Goal: Task Accomplishment & Management: Manage account settings

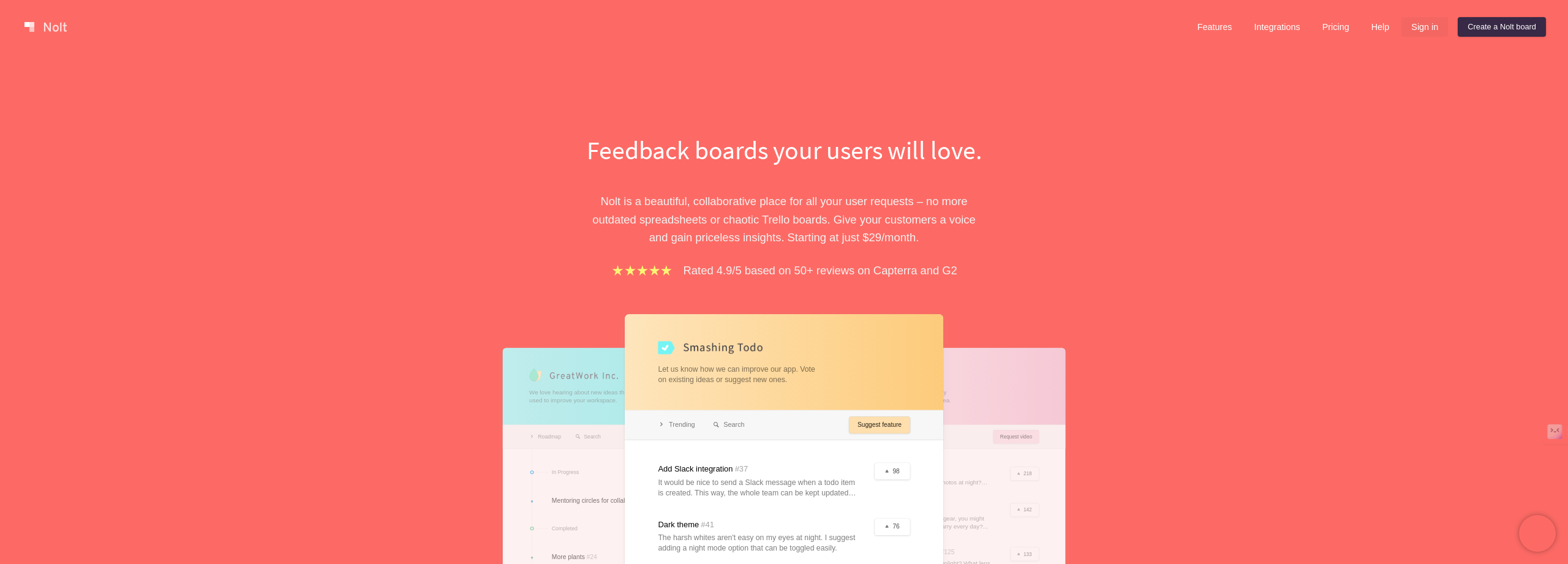
click at [1416, 26] on link "Sign in" at bounding box center [1425, 26] width 47 height 19
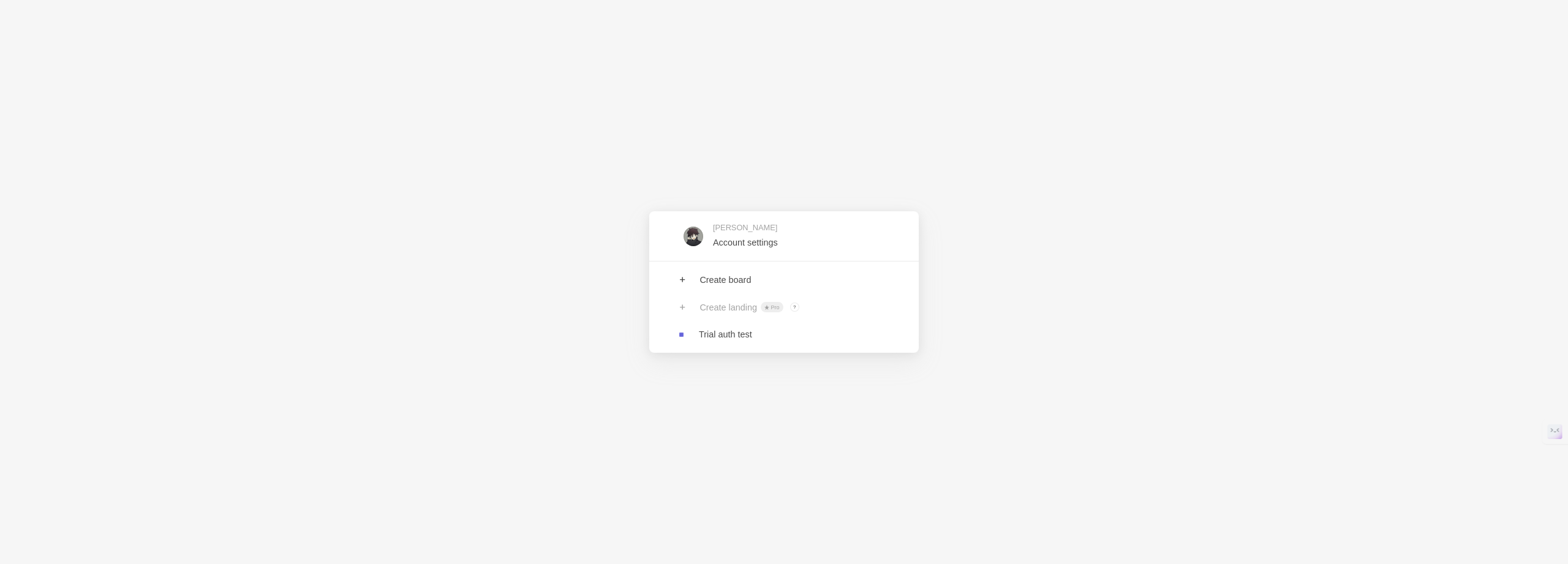
click at [769, 261] on div "Create board Create landing Pro ? Board owners with Pro & Enterprise plan can c…" at bounding box center [784, 306] width 270 height 91
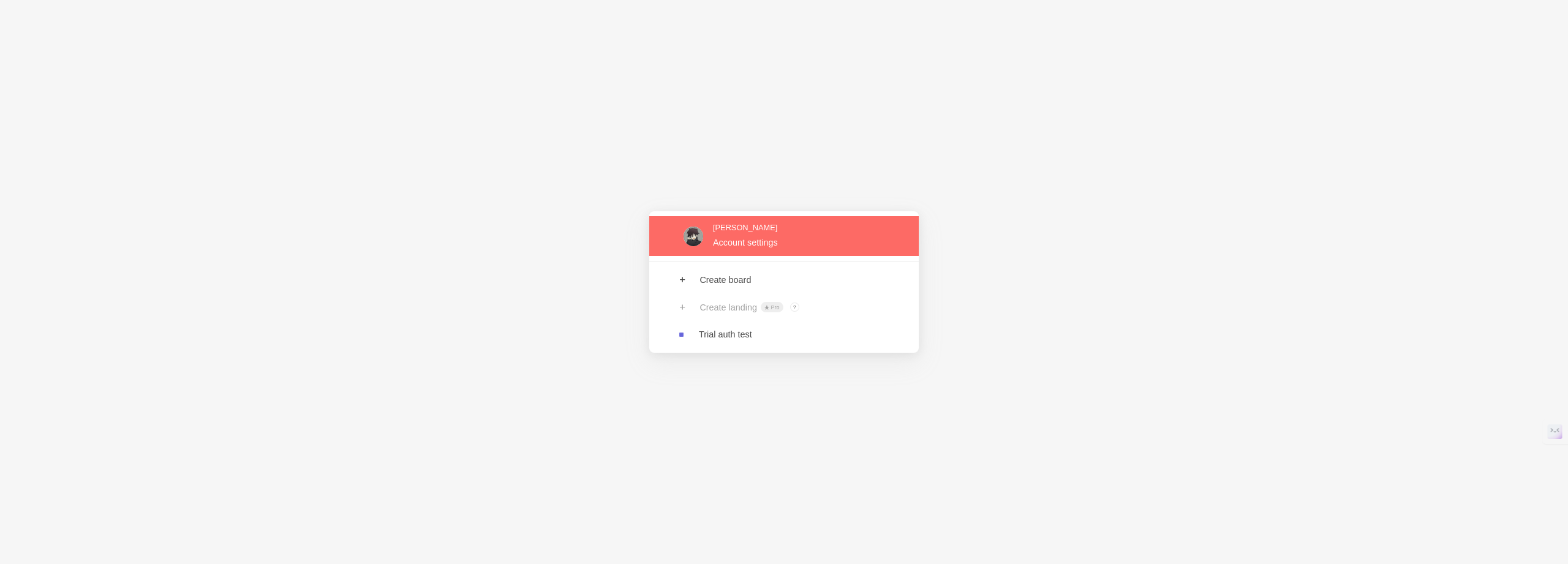
click at [769, 249] on link at bounding box center [784, 236] width 270 height 40
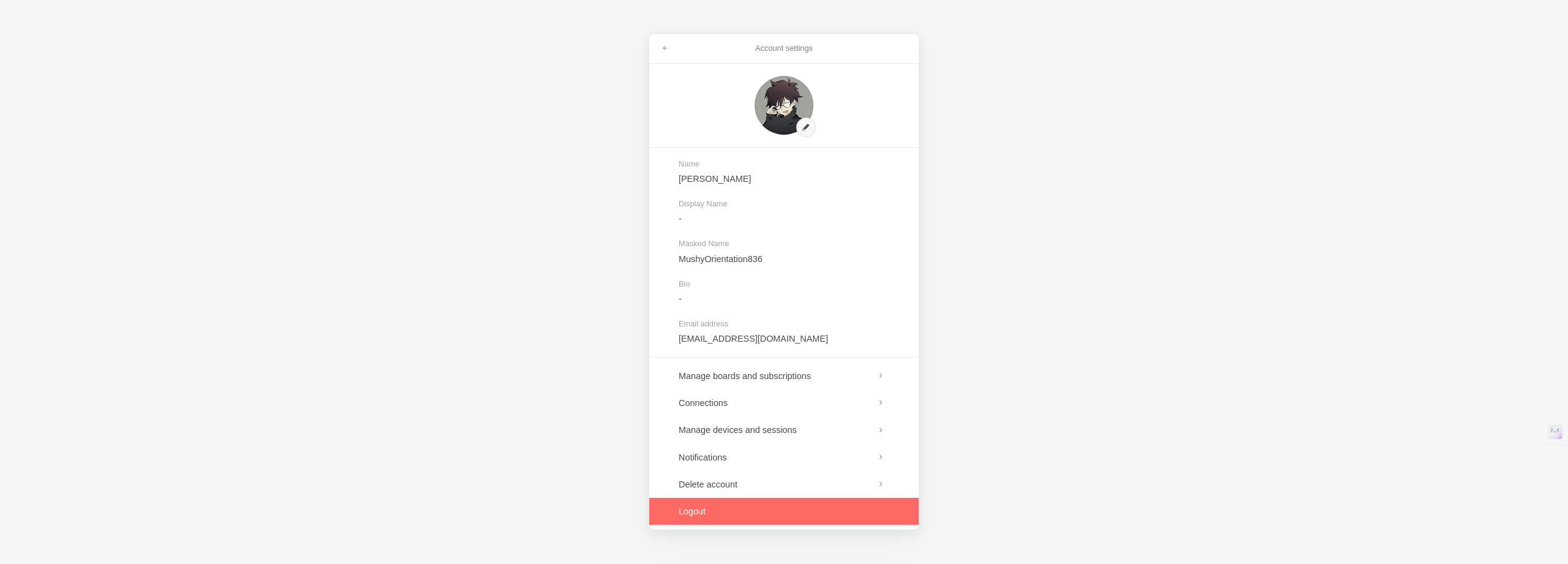
click at [686, 514] on link at bounding box center [784, 511] width 270 height 27
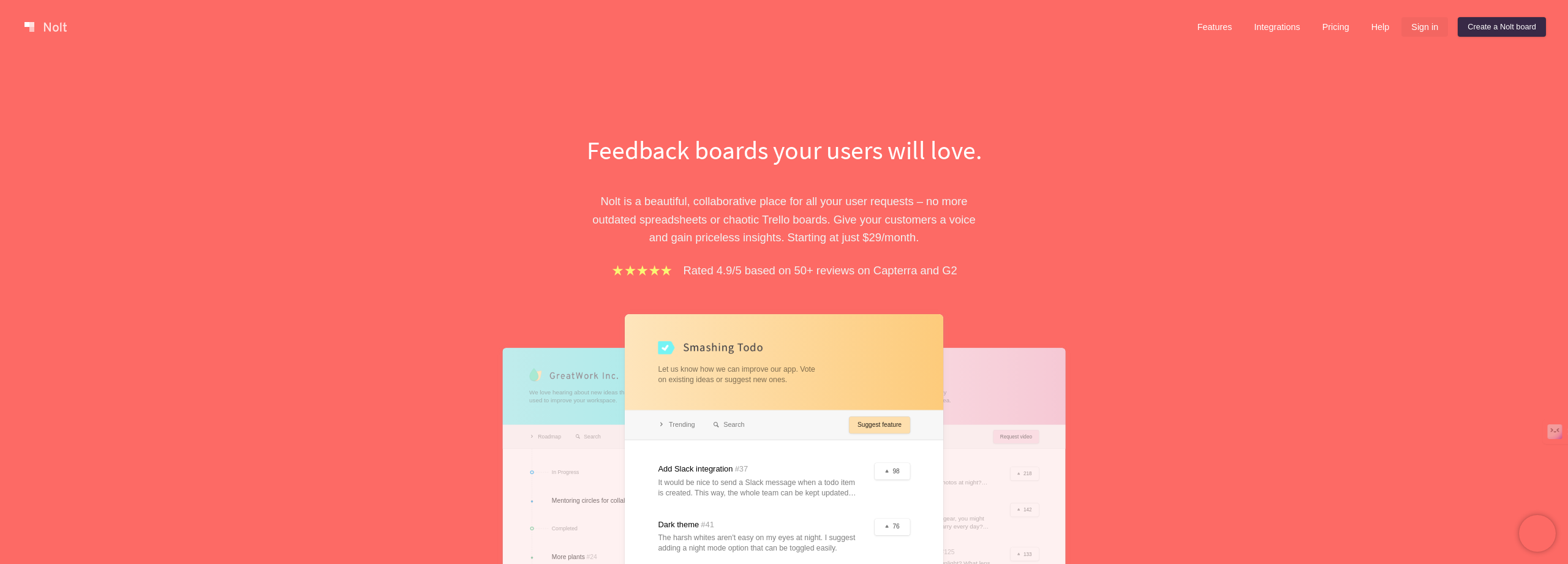
click at [1408, 24] on link "Sign in" at bounding box center [1425, 26] width 47 height 19
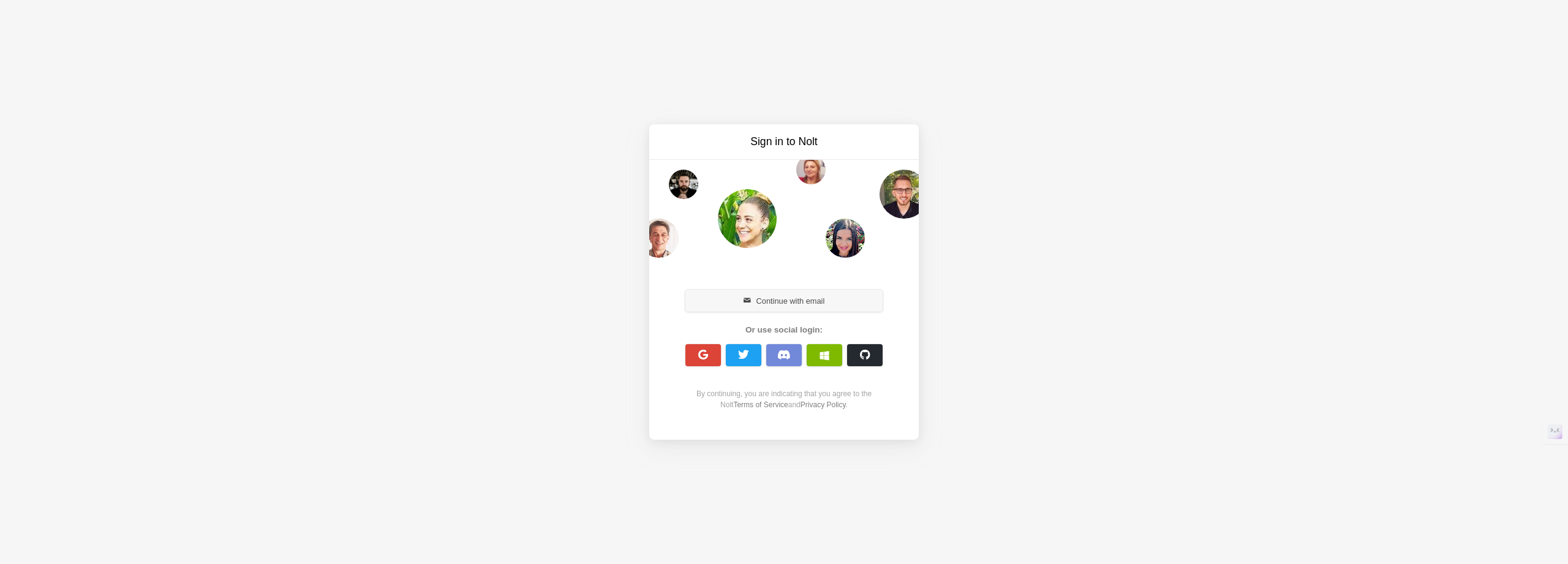
click at [718, 302] on button "Continue with email" at bounding box center [784, 300] width 198 height 22
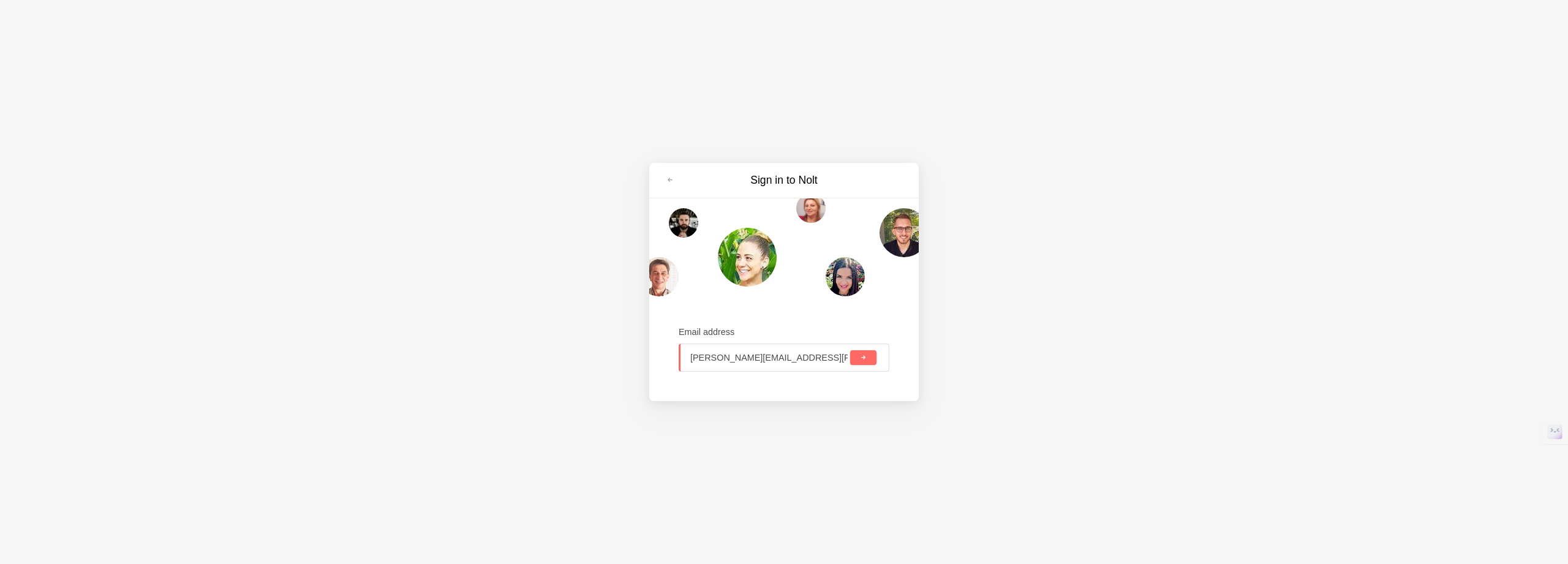
type input "sanket@nolt.io"
click at [851, 351] on button "submit" at bounding box center [863, 358] width 26 height 15
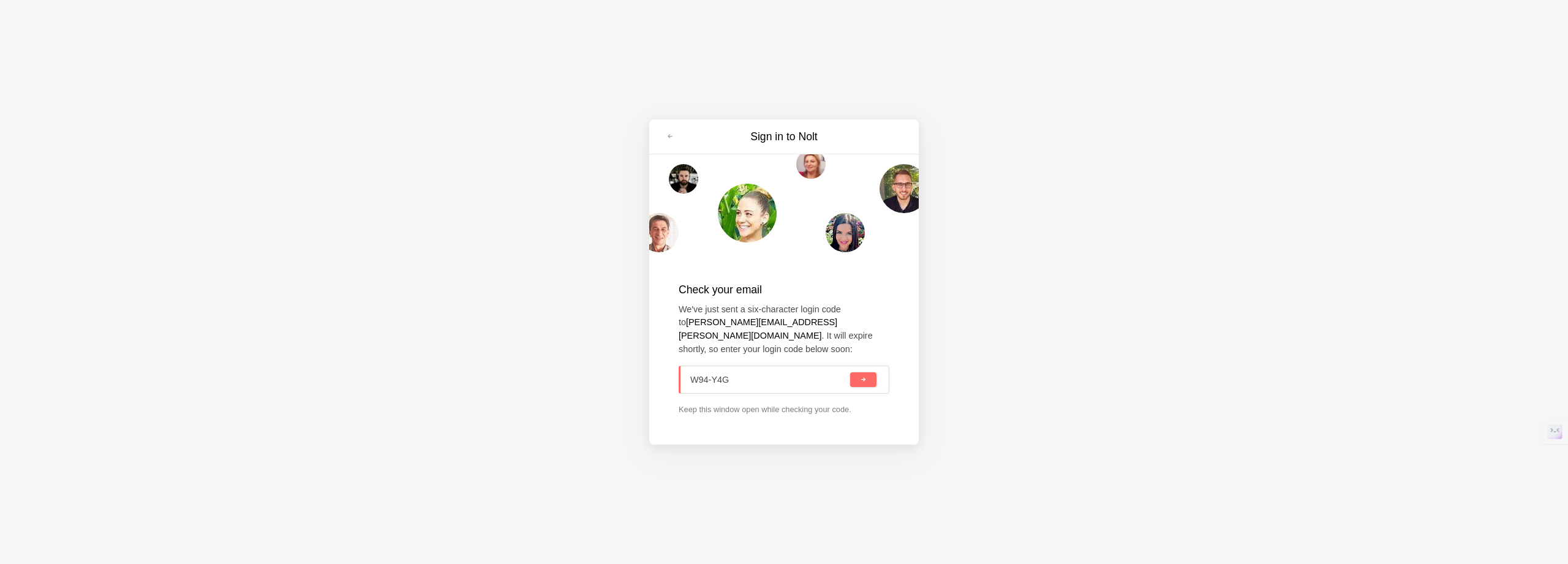
type input "W94-Y4G"
click at [851, 372] on button "submit" at bounding box center [863, 380] width 26 height 15
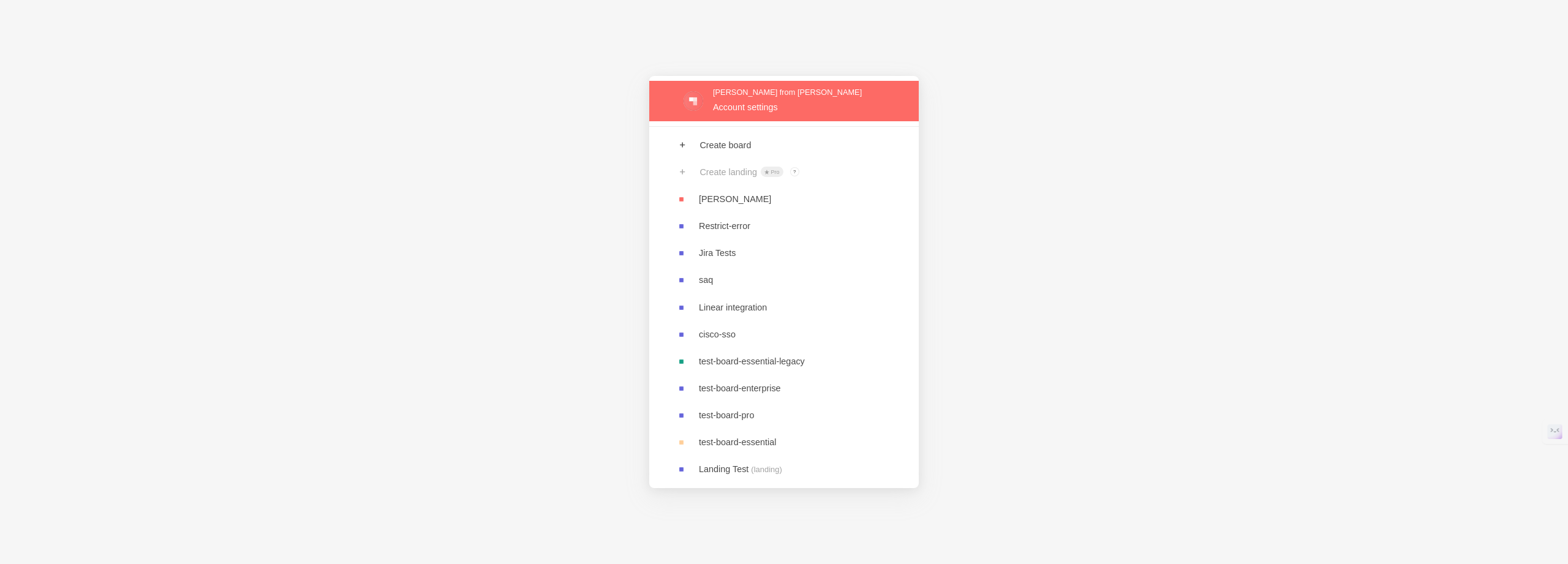
click at [741, 113] on link at bounding box center [784, 101] width 270 height 40
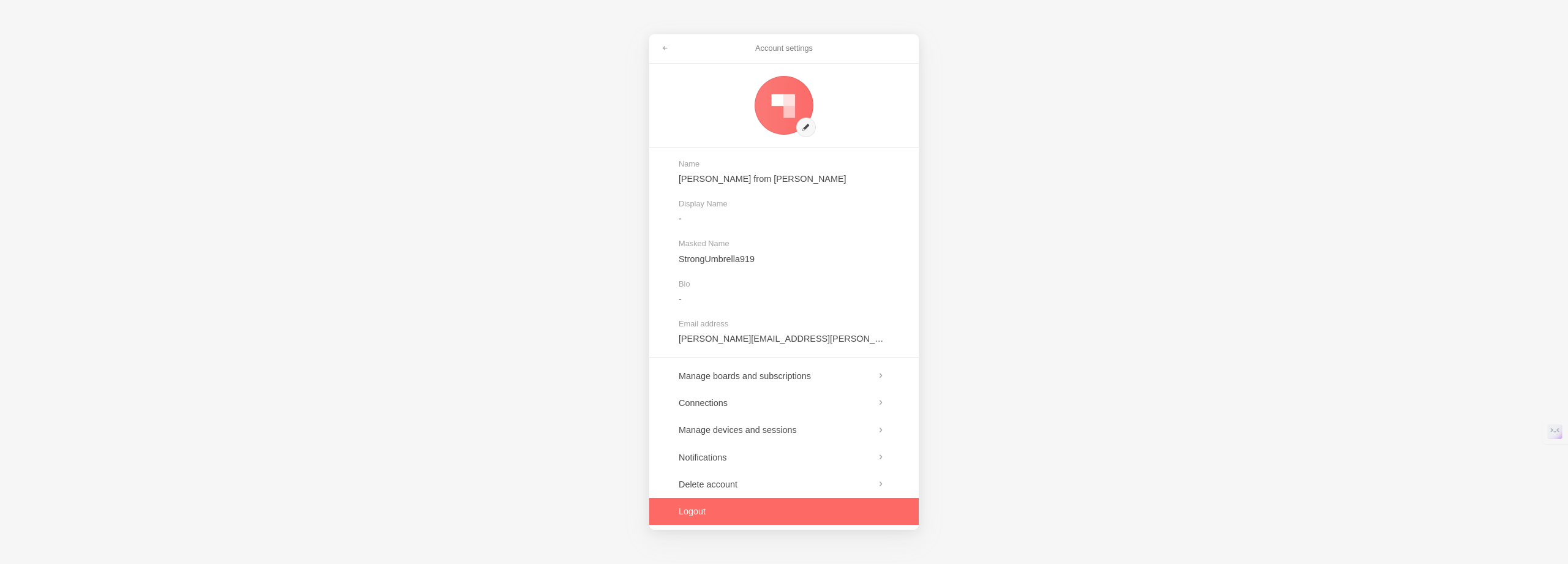
click at [745, 508] on link at bounding box center [784, 511] width 270 height 27
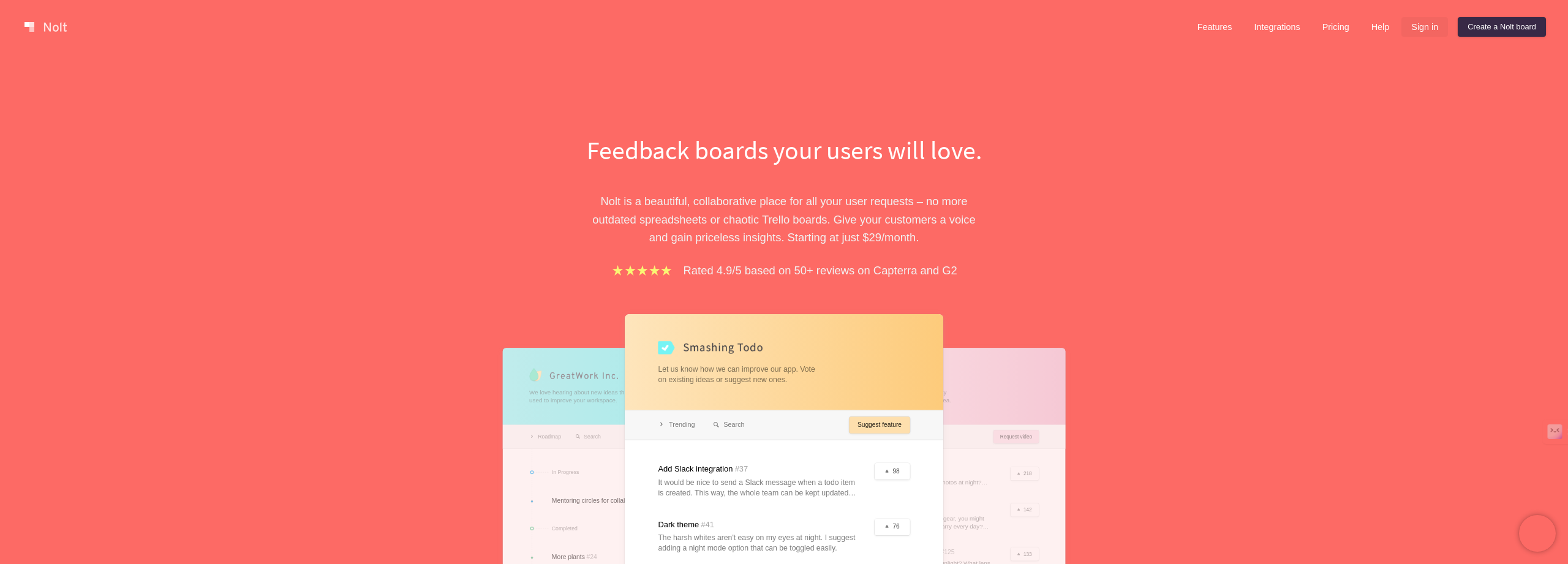
click at [1428, 22] on link "Sign in" at bounding box center [1425, 26] width 47 height 19
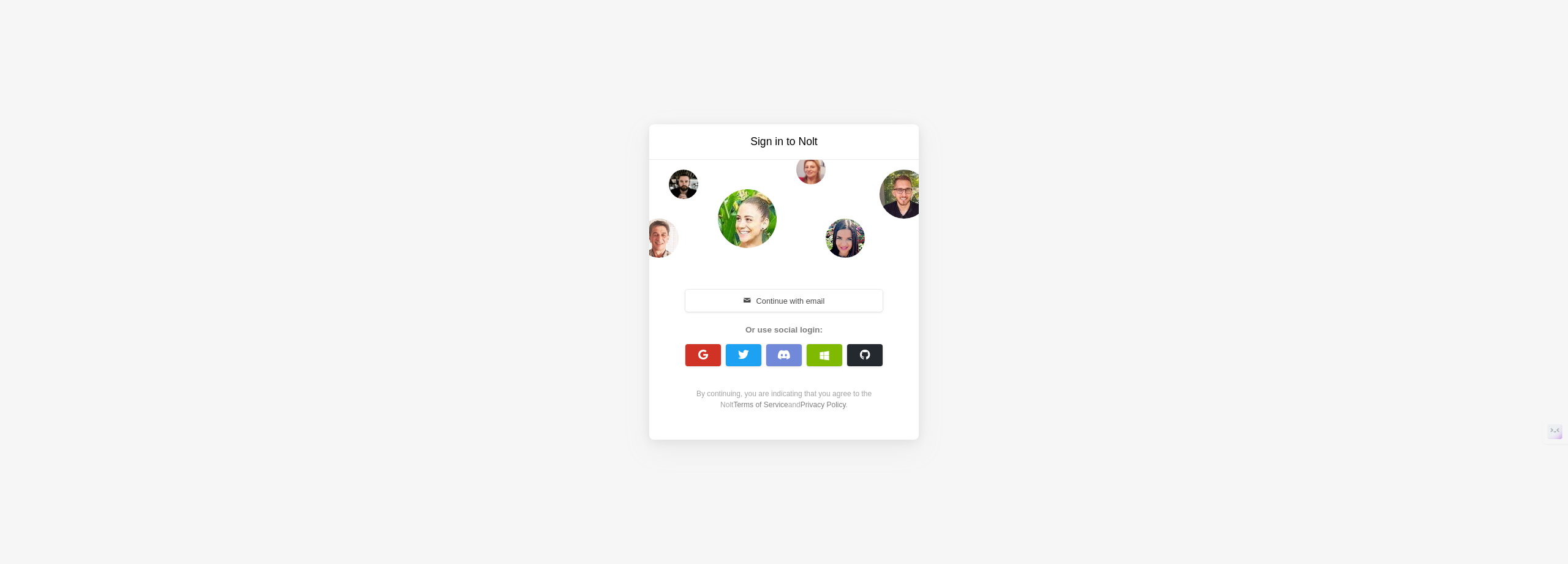
click at [705, 361] on button "button" at bounding box center [703, 355] width 35 height 22
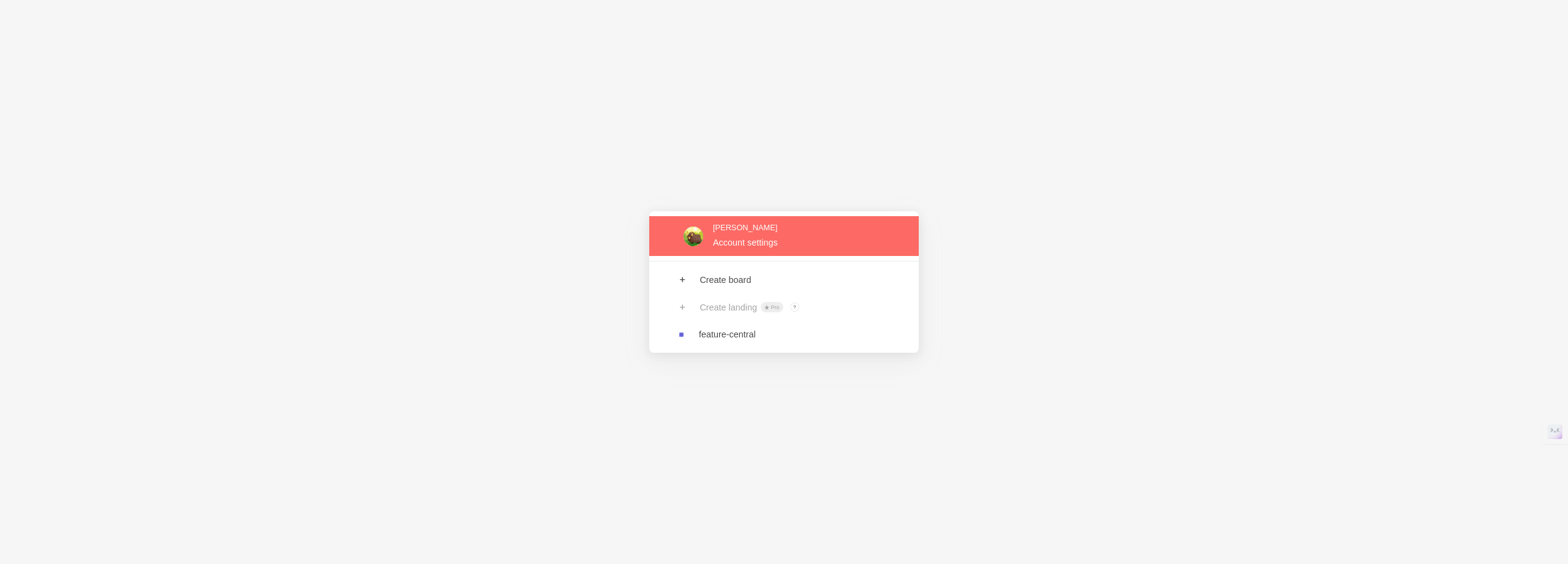
click at [752, 225] on link at bounding box center [784, 236] width 270 height 40
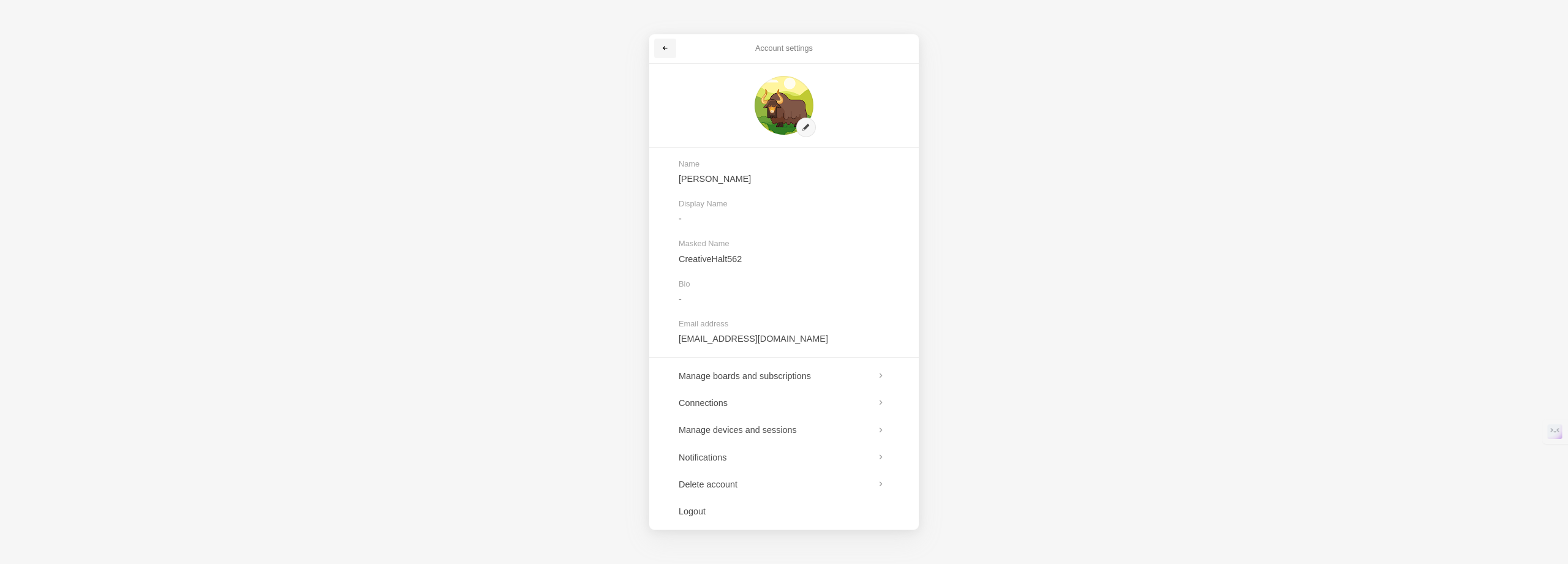
click at [673, 44] on link at bounding box center [666, 48] width 22 height 19
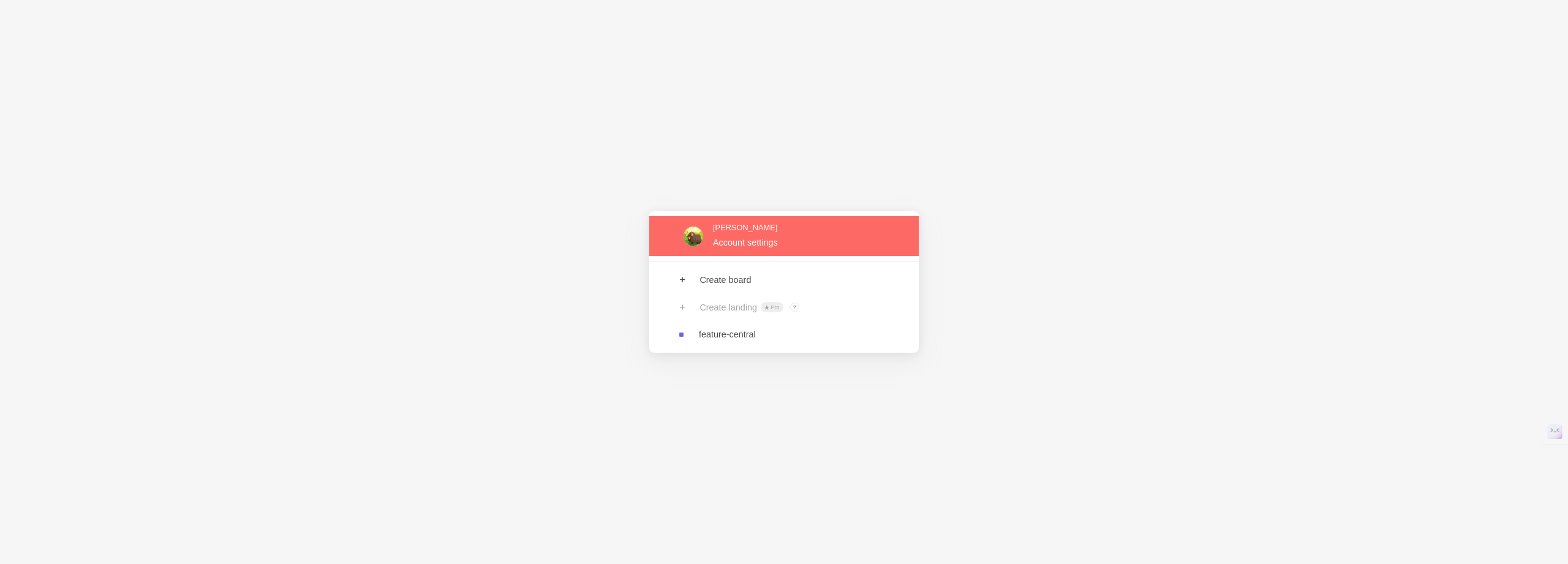
click at [702, 226] on link at bounding box center [784, 236] width 270 height 40
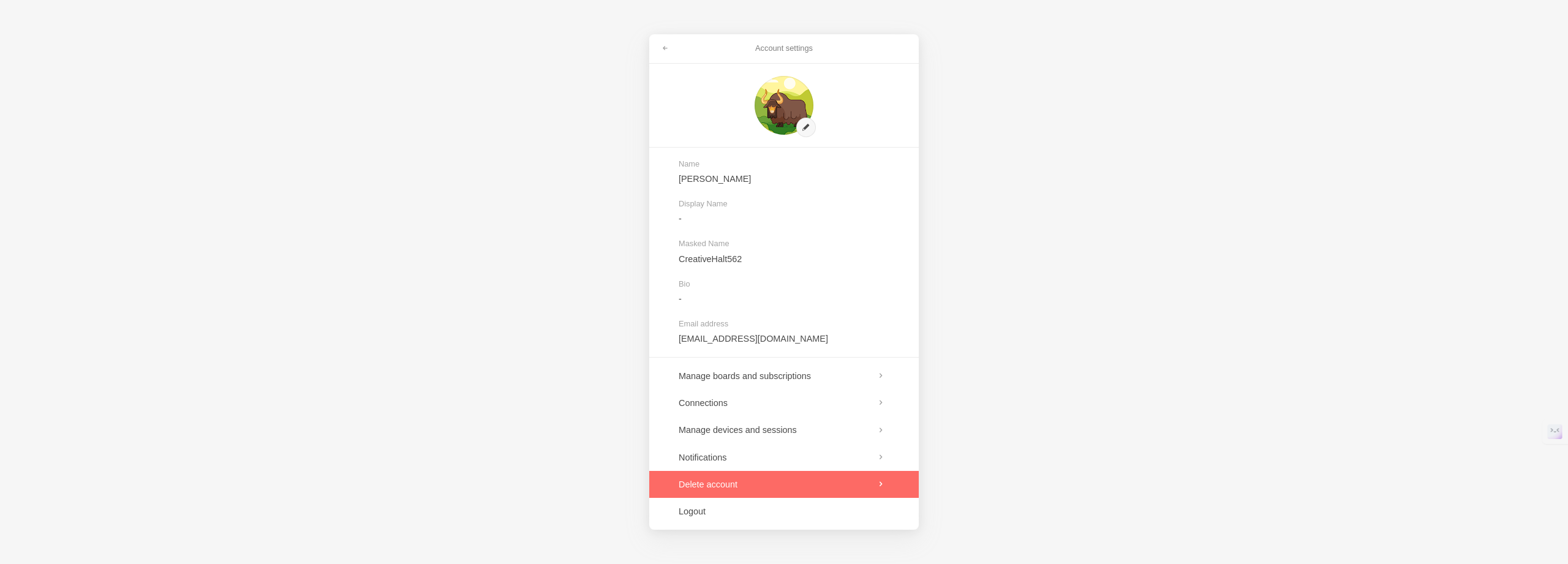
click at [723, 492] on link at bounding box center [784, 485] width 270 height 27
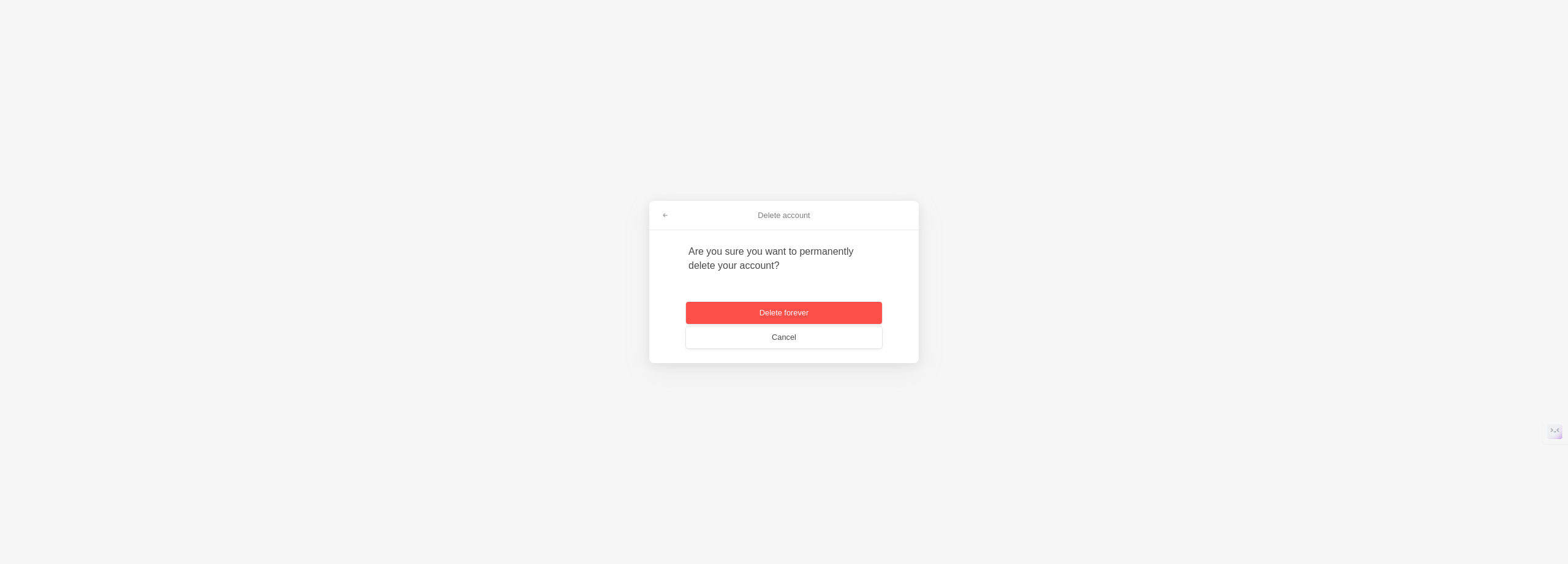
click at [785, 317] on button "Delete forever" at bounding box center [784, 313] width 196 height 22
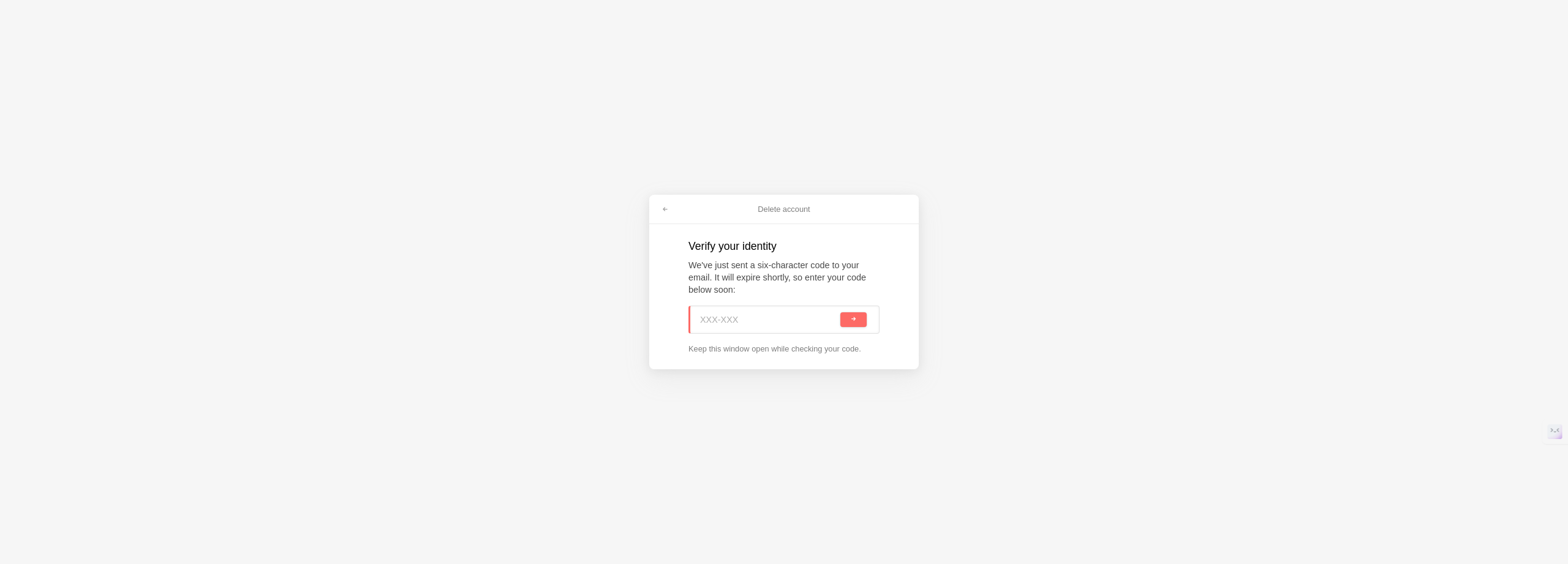
paste input "TMV-XKY"
type input "TMV-XKY"
click at [841, 312] on button "submit" at bounding box center [853, 320] width 26 height 15
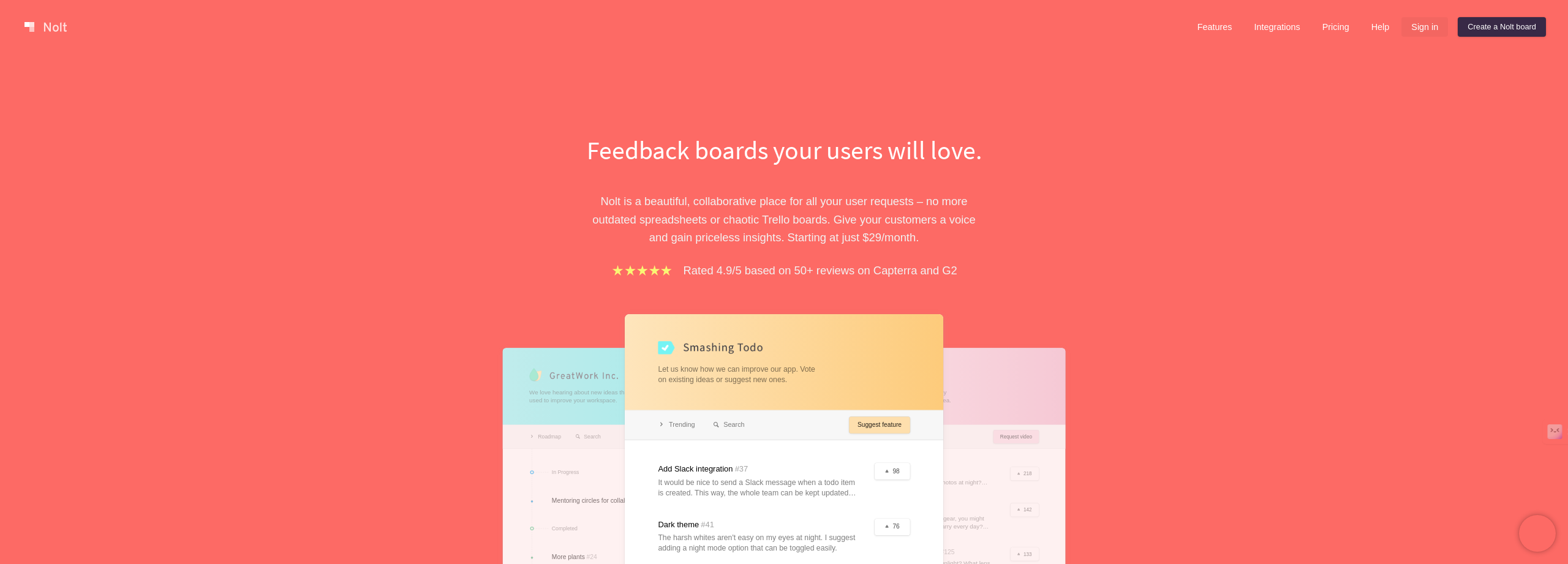
click at [1424, 29] on link "Sign in" at bounding box center [1425, 26] width 47 height 19
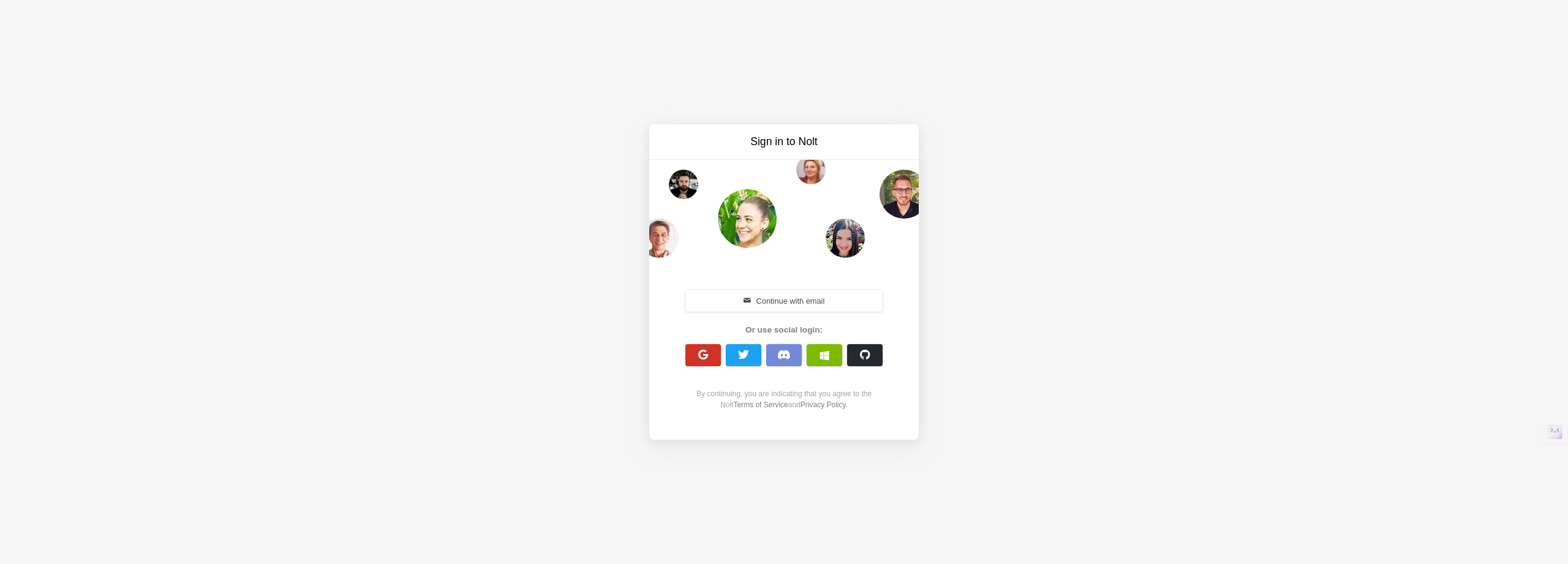
click at [707, 351] on span "button" at bounding box center [704, 355] width 12 height 12
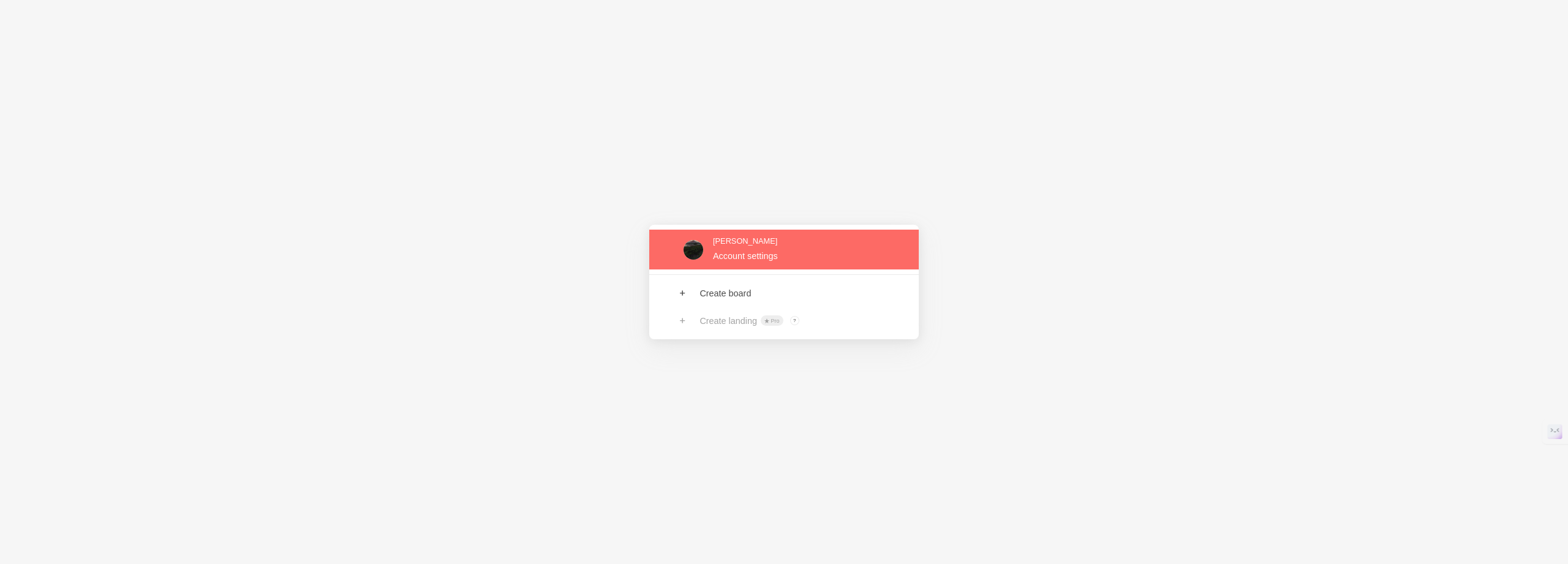
click at [766, 232] on link at bounding box center [784, 249] width 270 height 40
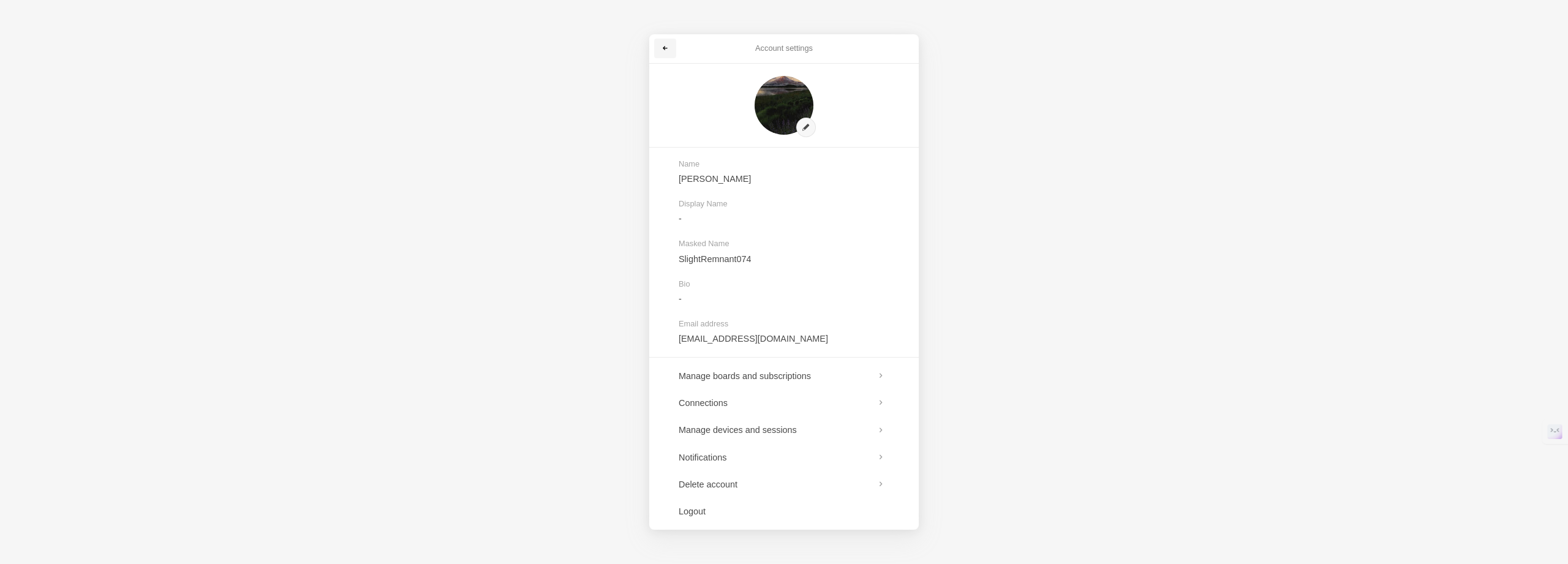
click at [657, 45] on link at bounding box center [666, 48] width 22 height 19
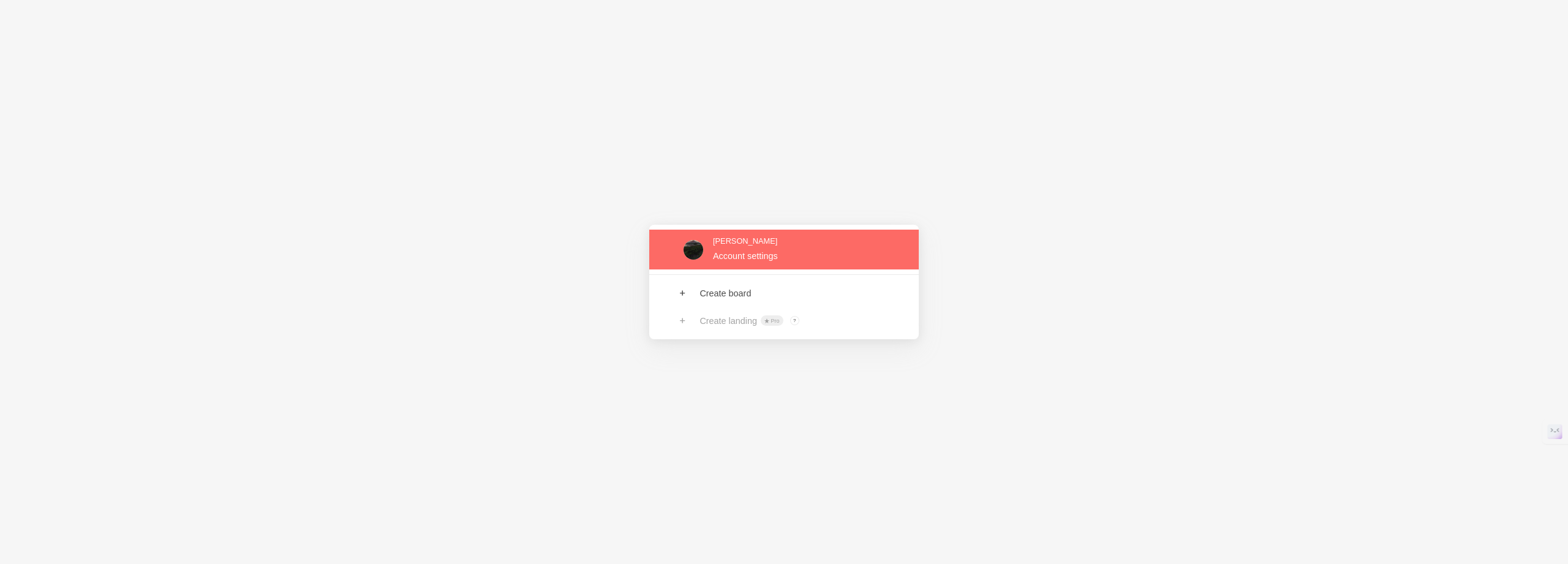
click at [709, 238] on link at bounding box center [784, 249] width 270 height 40
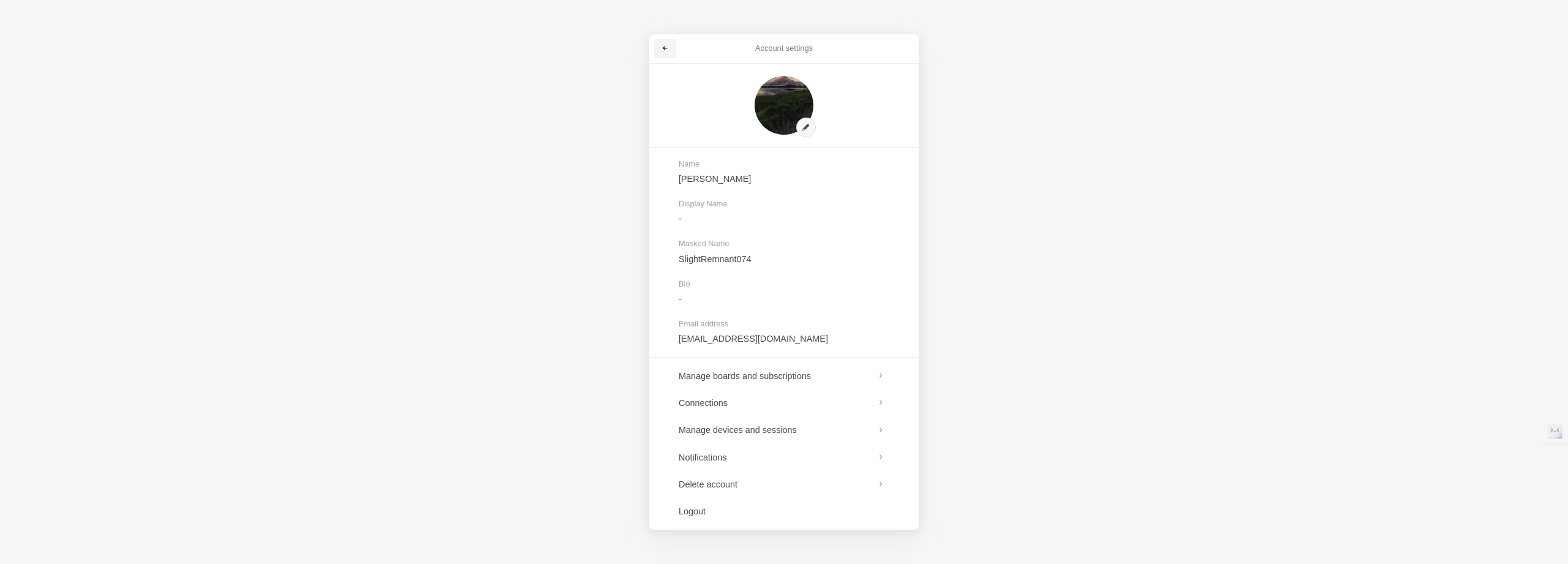
click at [663, 45] on span at bounding box center [665, 48] width 8 height 8
